Goal: Check status

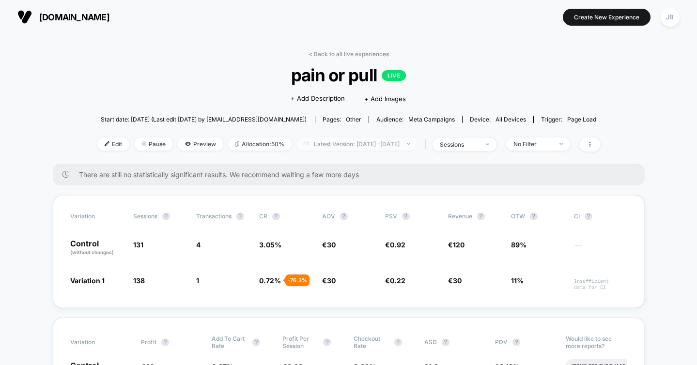
click at [358, 138] on span "Latest Version: [DATE] - [DATE]" at bounding box center [356, 144] width 121 height 13
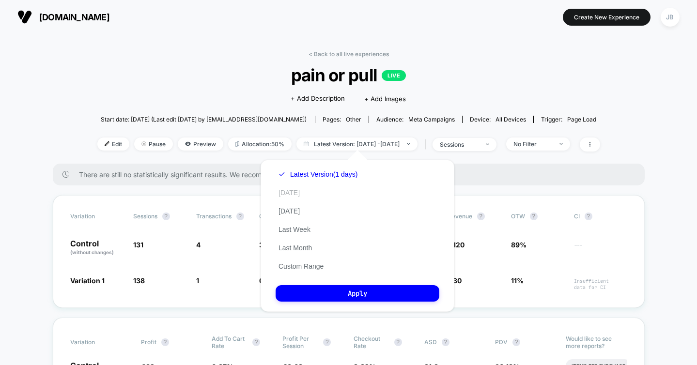
click at [295, 191] on button "[DATE]" at bounding box center [289, 192] width 27 height 9
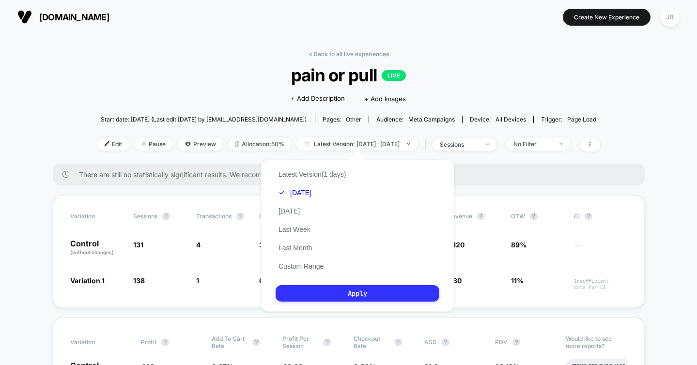
click at [327, 297] on button "Apply" at bounding box center [358, 293] width 164 height 16
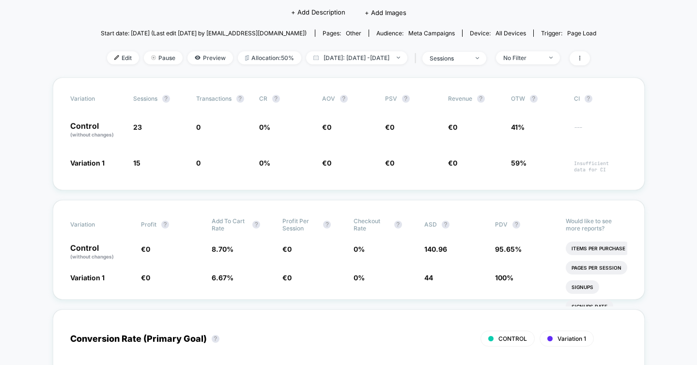
scroll to position [86, 0]
click at [369, 62] on span "[DATE]: [DATE] - [DATE]" at bounding box center [356, 58] width 101 height 13
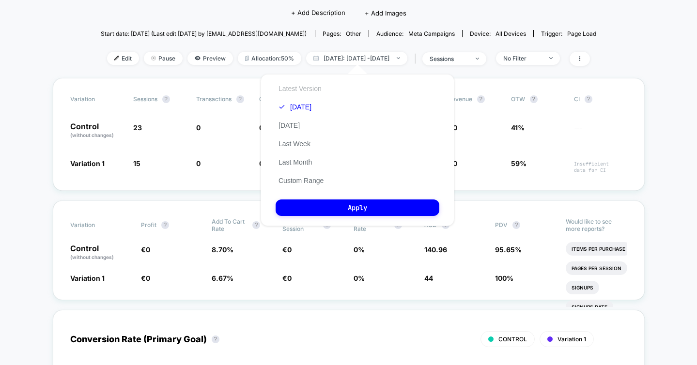
click at [307, 89] on button "Latest Version" at bounding box center [300, 88] width 49 height 9
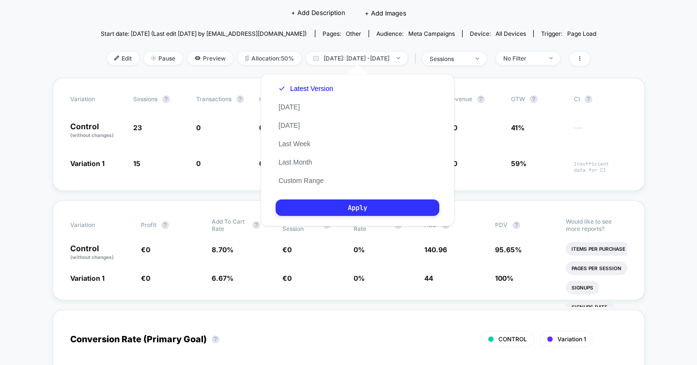
click at [329, 205] on button "Apply" at bounding box center [358, 208] width 164 height 16
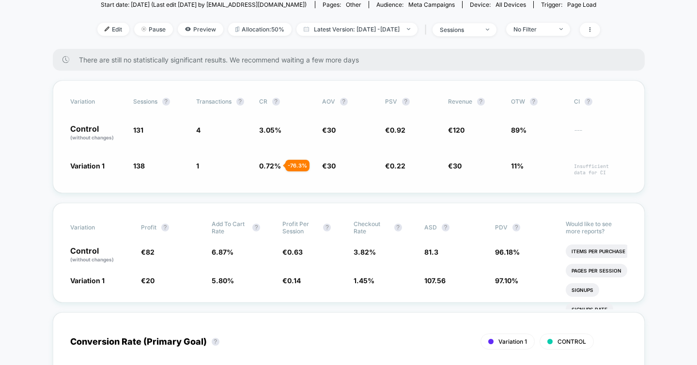
scroll to position [115, 0]
